Goal: Task Accomplishment & Management: Complete application form

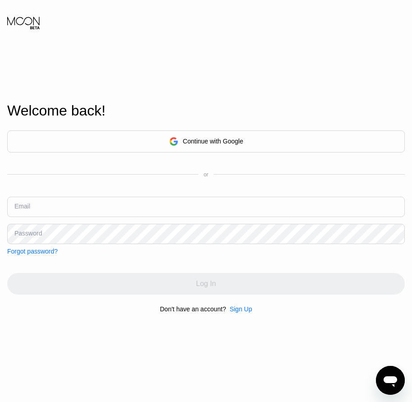
click at [235, 312] on div "Sign Up" at bounding box center [240, 308] width 23 height 7
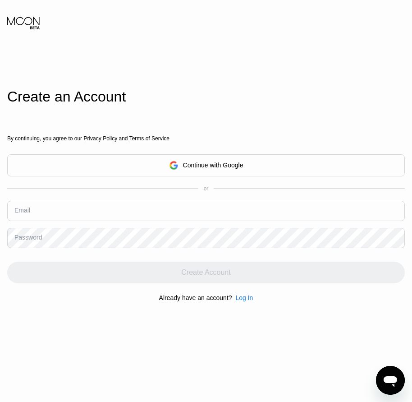
click at [52, 220] on input "text" at bounding box center [206, 211] width 398 height 20
paste input "[EMAIL_ADDRESS][DOMAIN_NAME]"
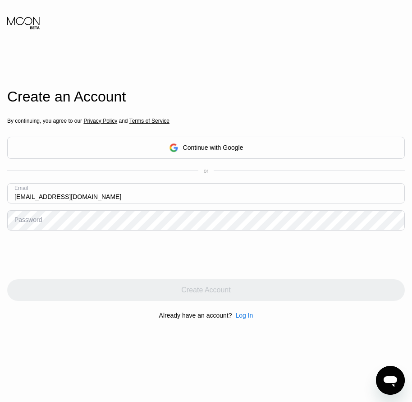
type input "[EMAIL_ADDRESS][DOMAIN_NAME]"
click at [29, 219] on div "Password" at bounding box center [27, 219] width 27 height 7
click at [31, 223] on div "Password" at bounding box center [27, 219] width 27 height 7
click at [32, 223] on div "Password" at bounding box center [27, 219] width 27 height 7
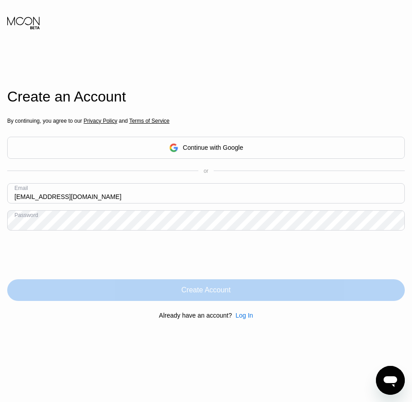
click at [201, 294] on div "Create Account" at bounding box center [205, 289] width 49 height 9
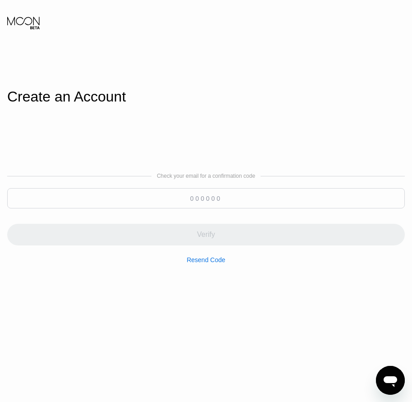
paste input "862735"
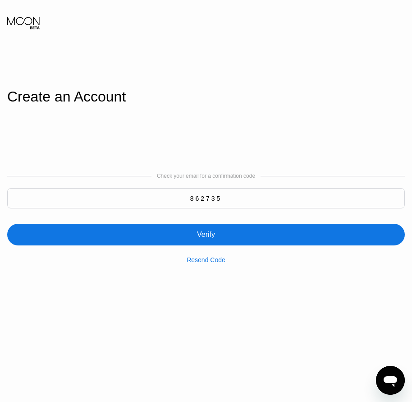
type input "862735"
click at [215, 231] on div "Verify" at bounding box center [206, 235] width 398 height 22
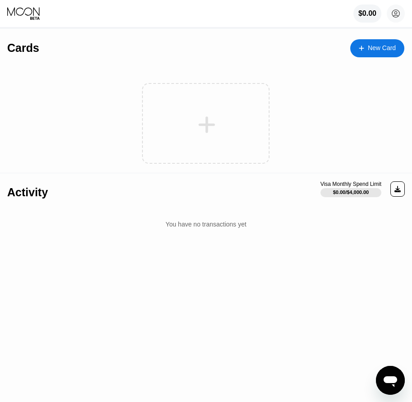
click at [359, 47] on icon at bounding box center [361, 48] width 5 height 6
